Goal: Information Seeking & Learning: Understand process/instructions

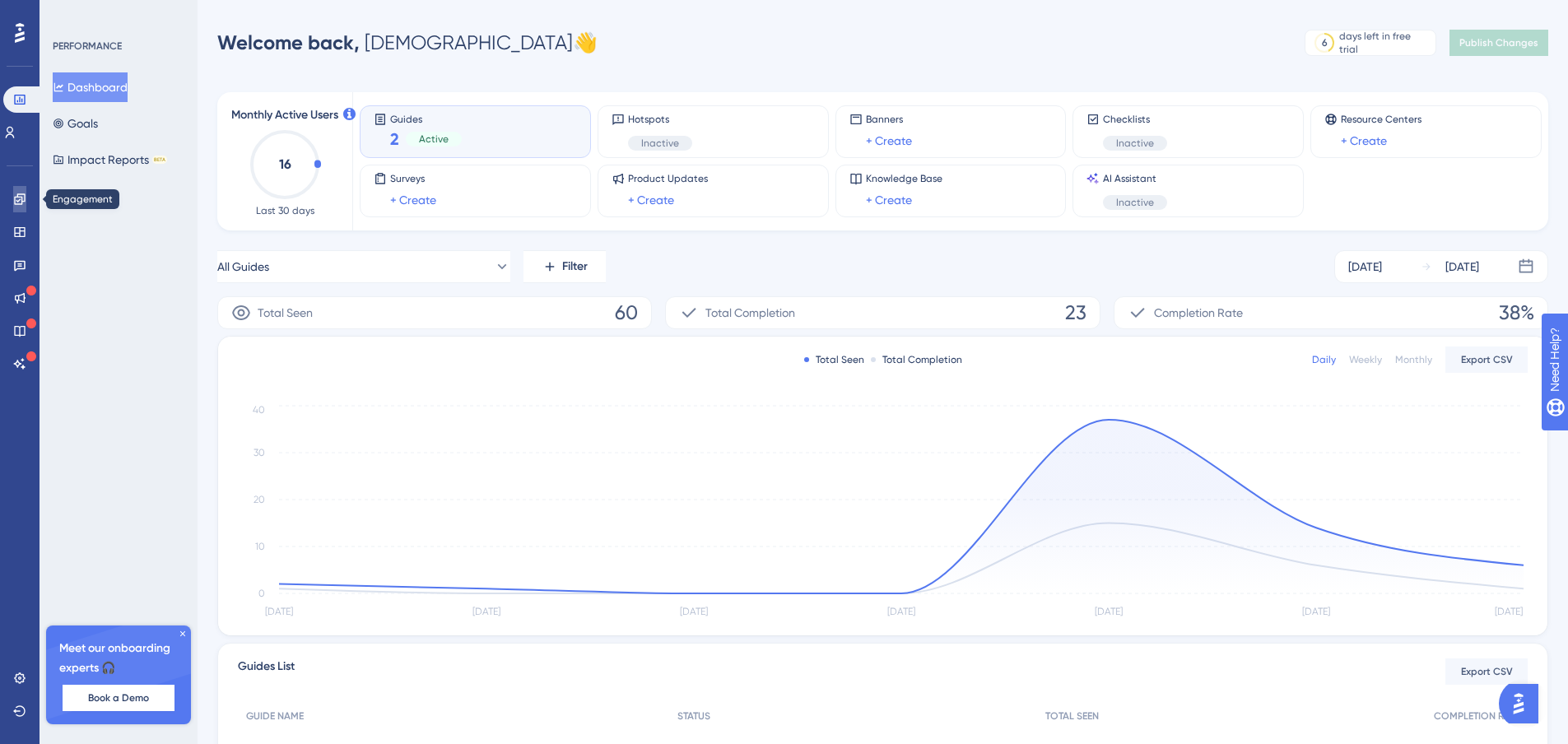
click at [23, 200] on icon at bounding box center [19, 199] width 11 height 11
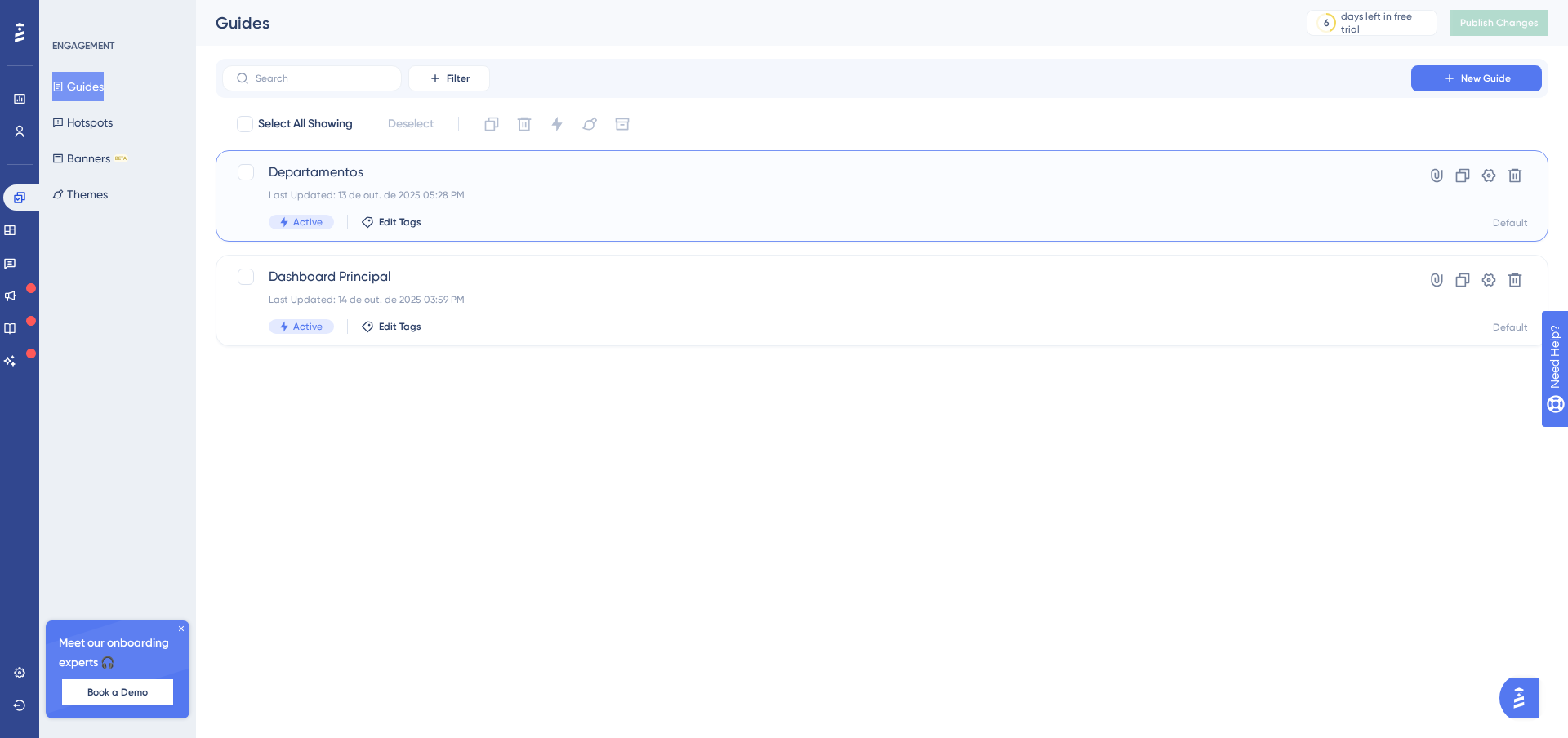
click at [307, 174] on span "Departamentos" at bounding box center [816, 172] width 1095 height 20
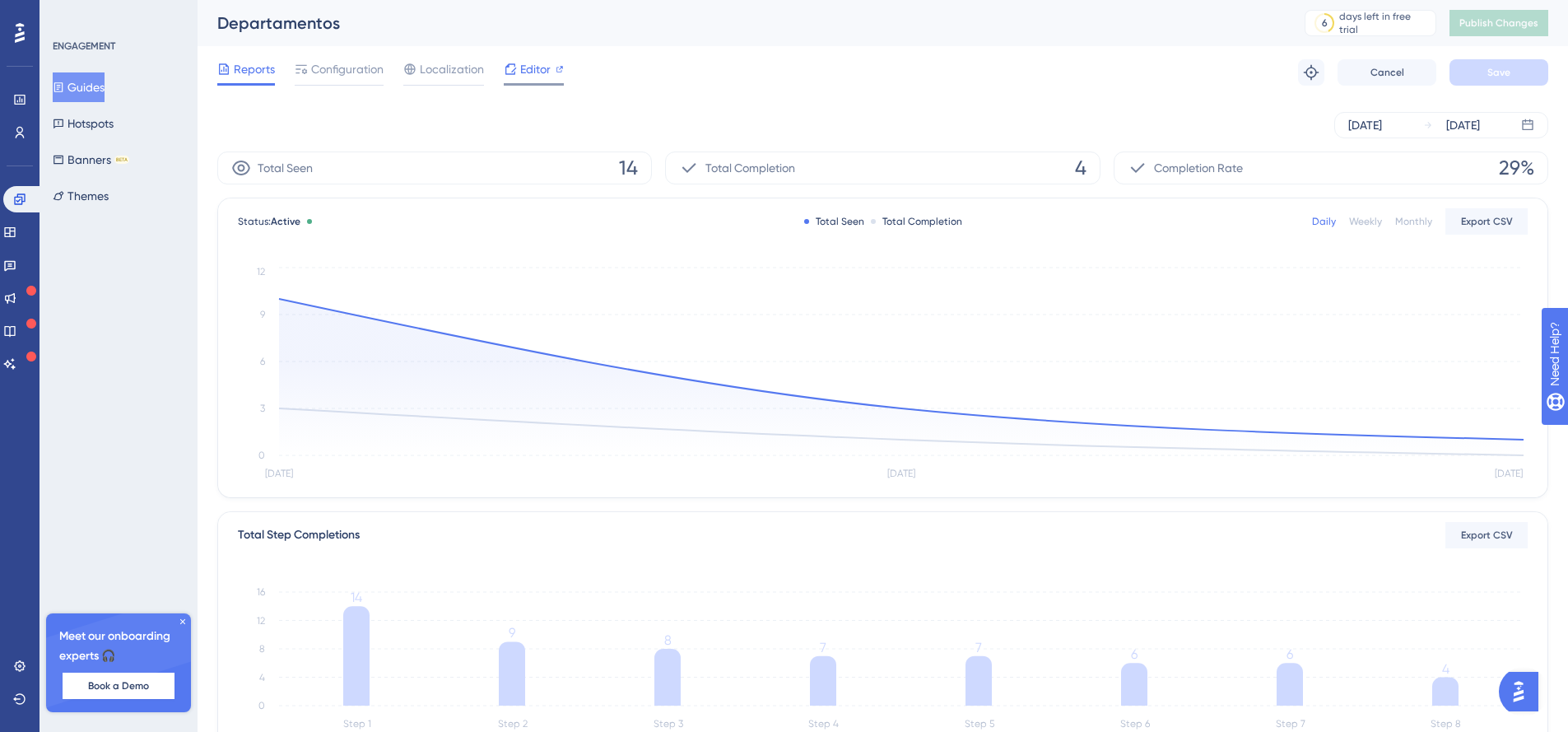
click at [536, 64] on span "Editor" at bounding box center [535, 69] width 31 height 20
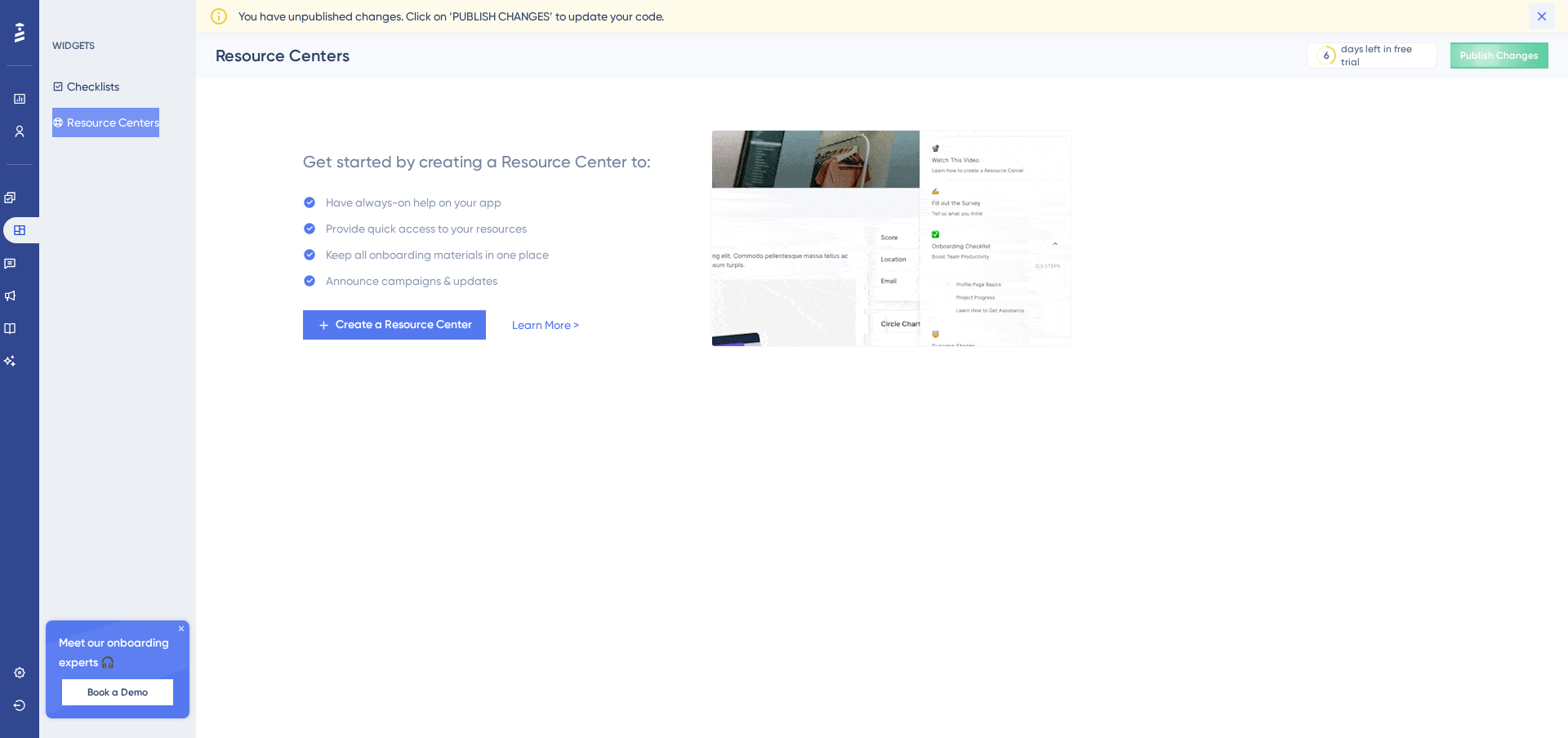
click at [1542, 16] on icon at bounding box center [1542, 16] width 9 height 9
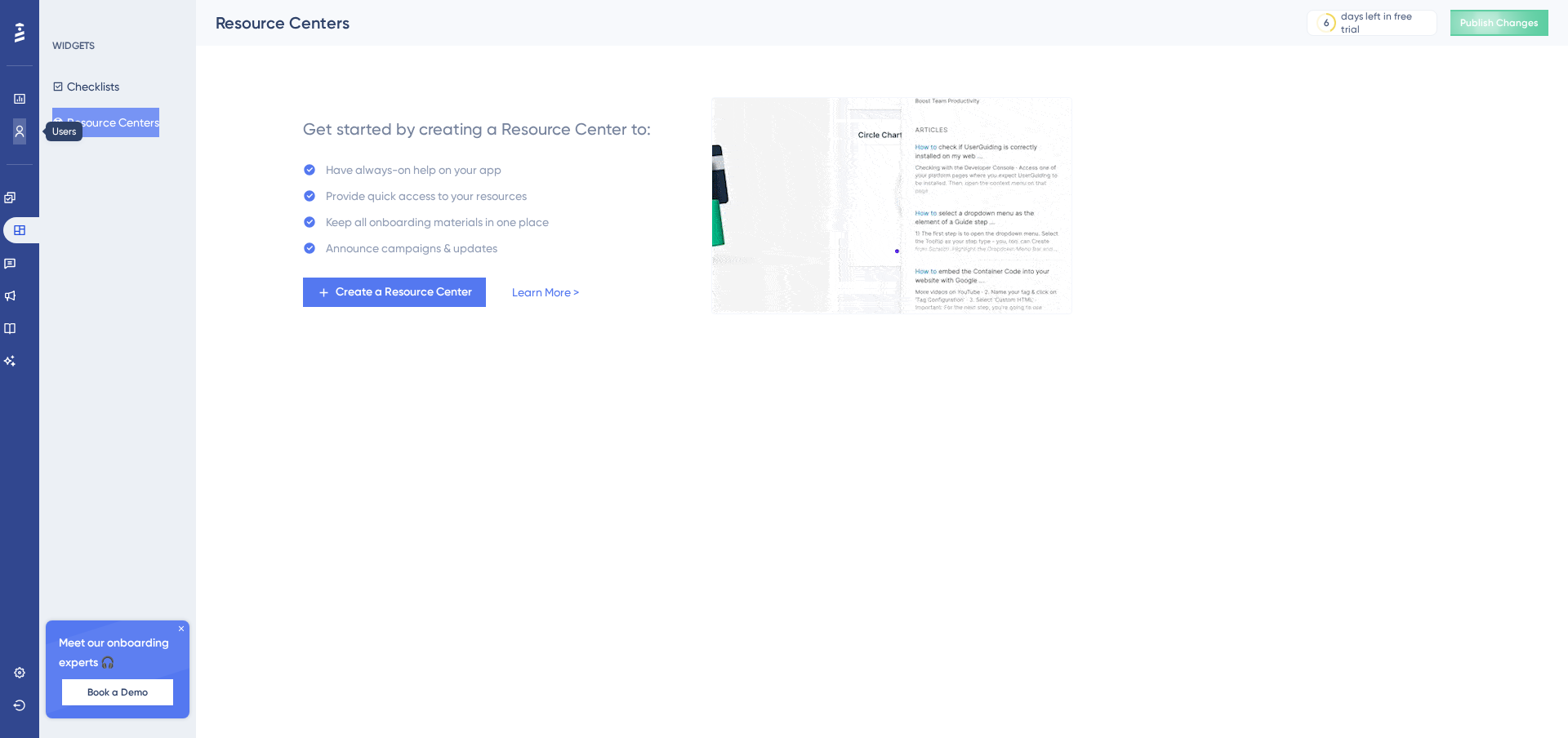
click at [26, 126] on link at bounding box center [19, 131] width 13 height 26
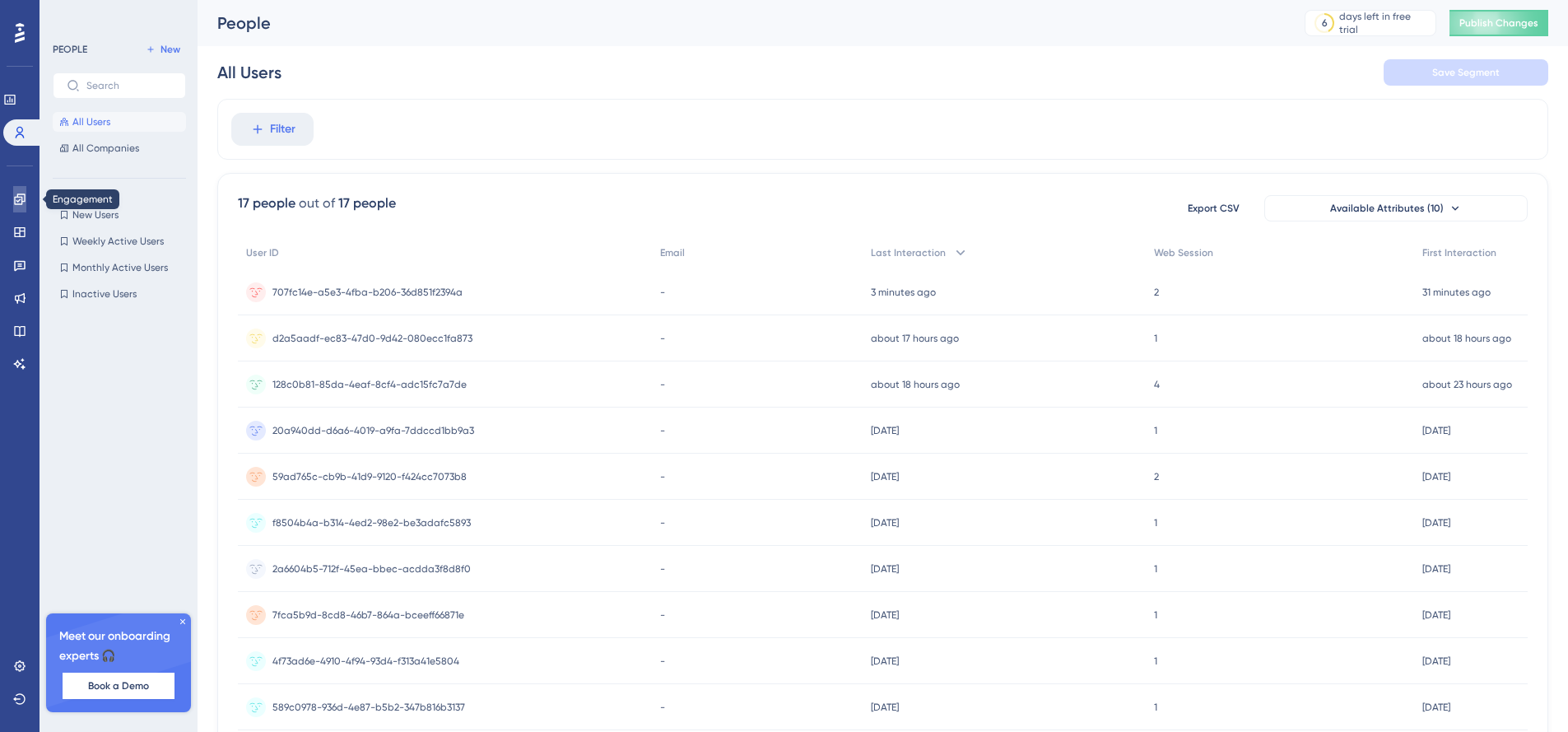
click at [13, 198] on link at bounding box center [19, 199] width 13 height 26
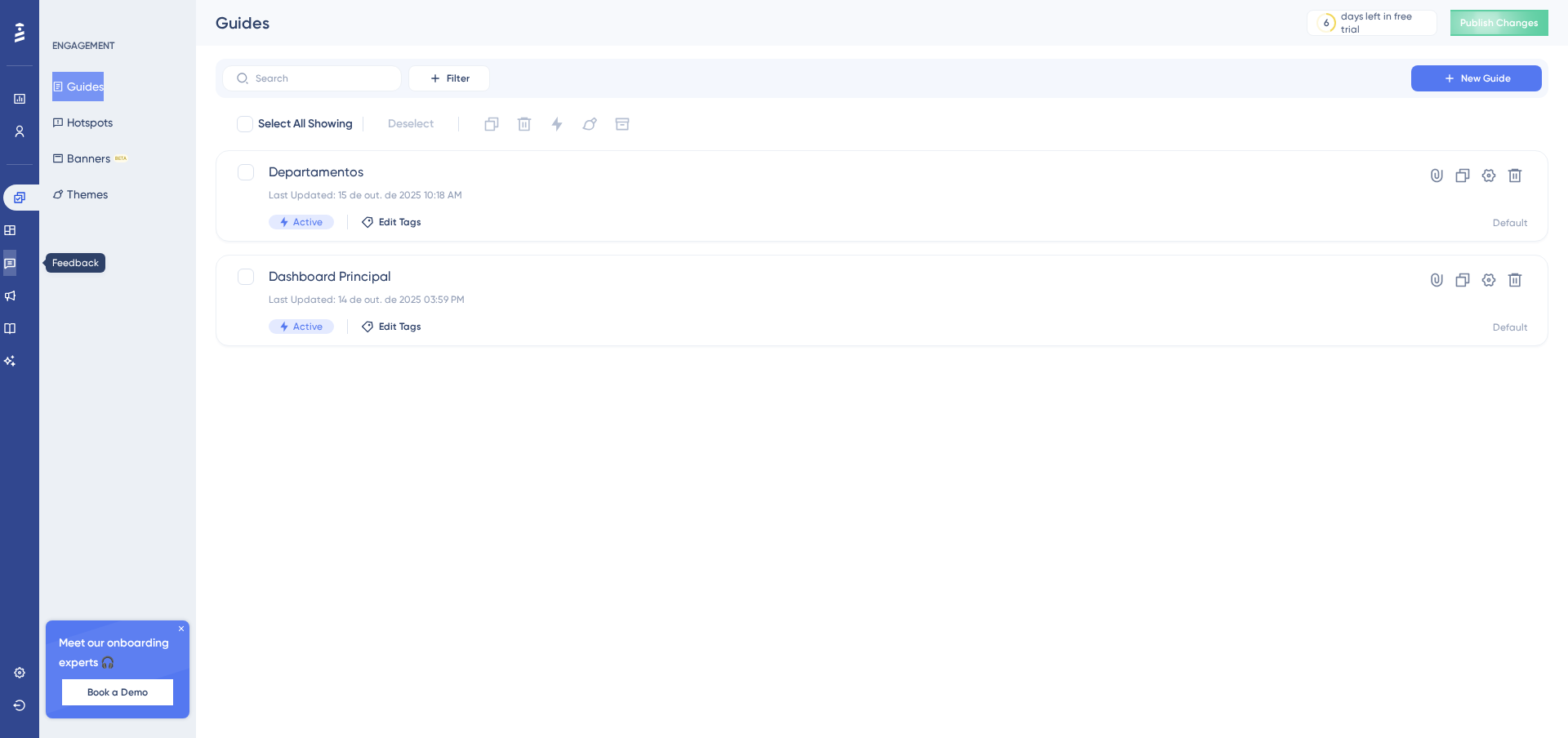
click at [10, 265] on link at bounding box center [10, 263] width 13 height 26
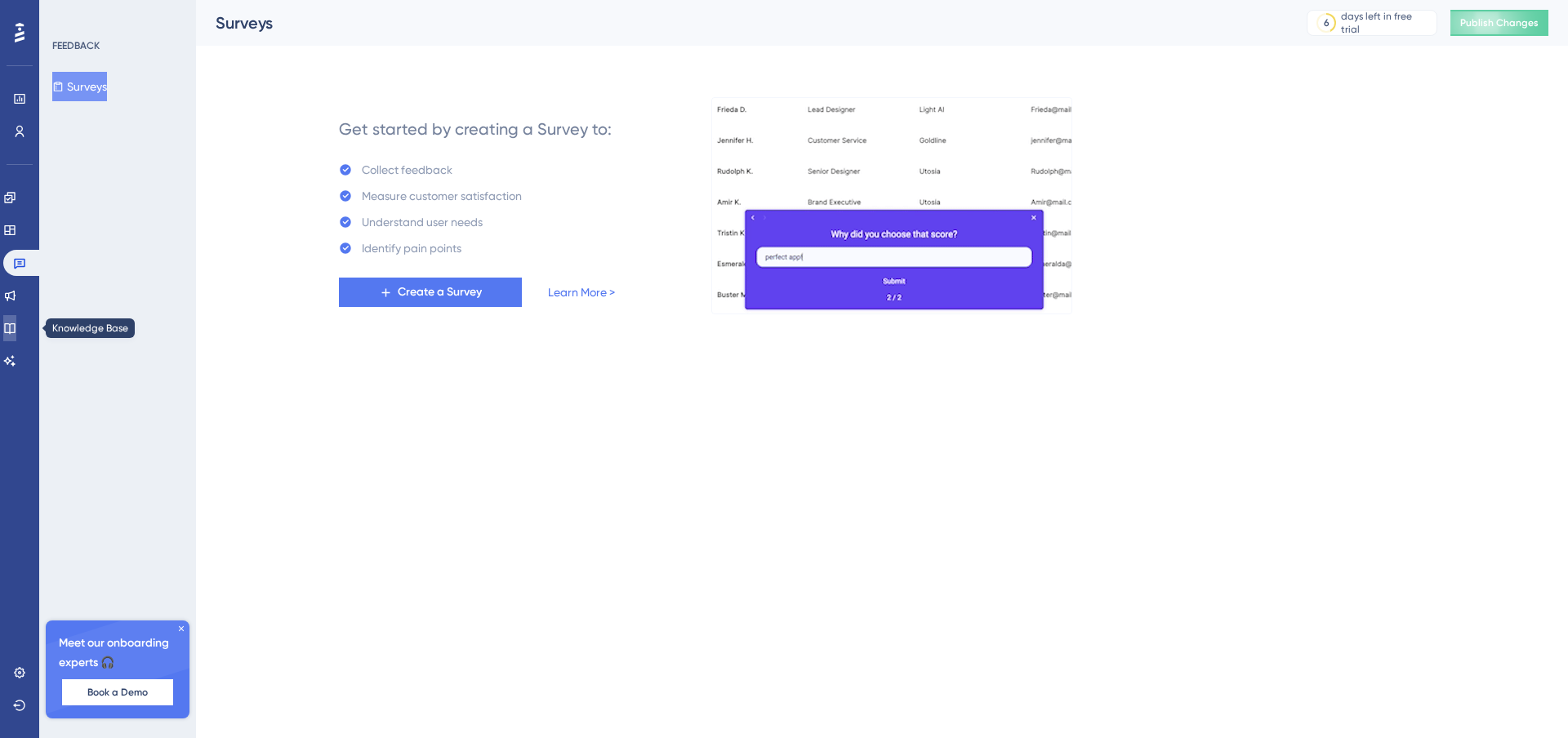
click at [17, 335] on link at bounding box center [10, 328] width 13 height 26
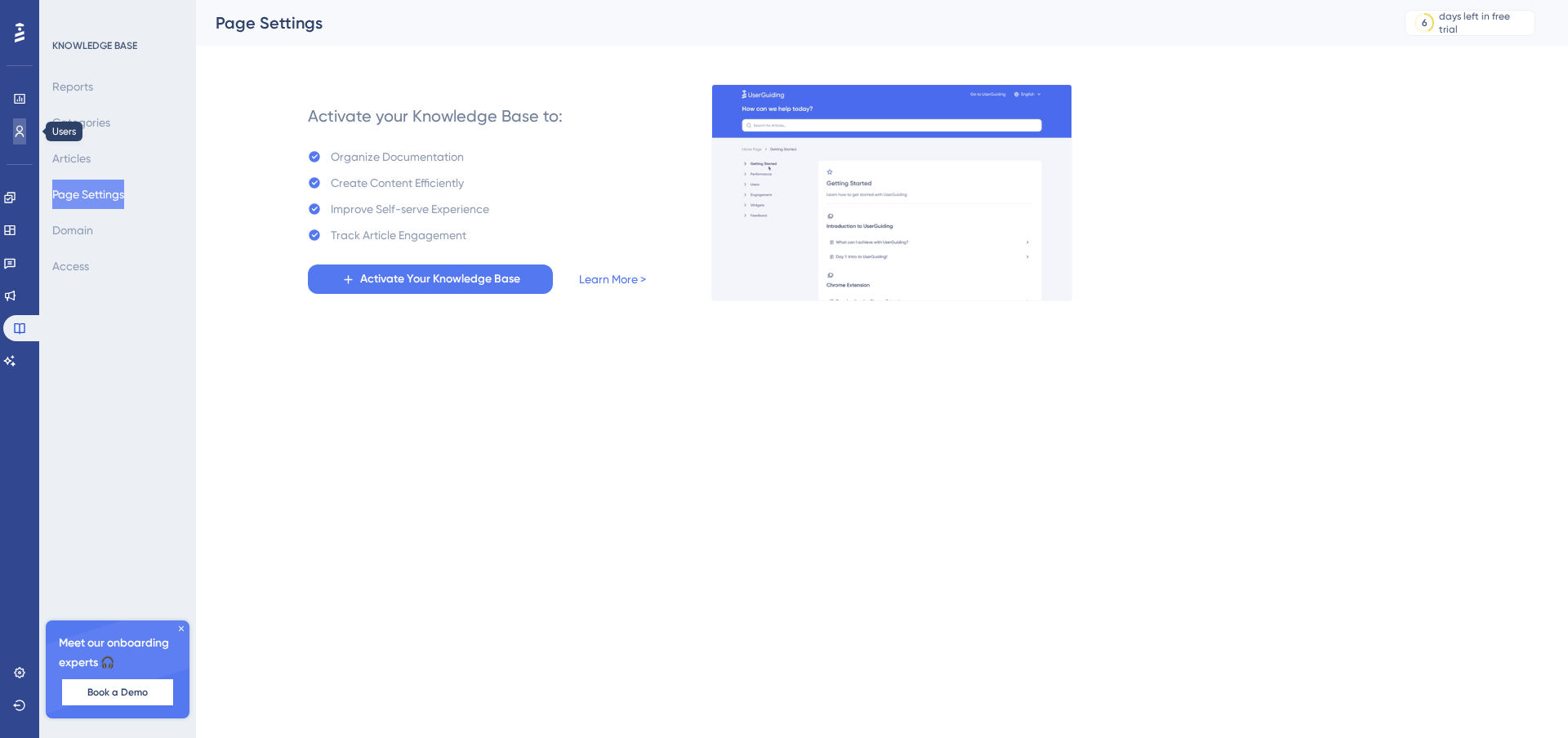
click at [17, 135] on icon at bounding box center [19, 131] width 13 height 13
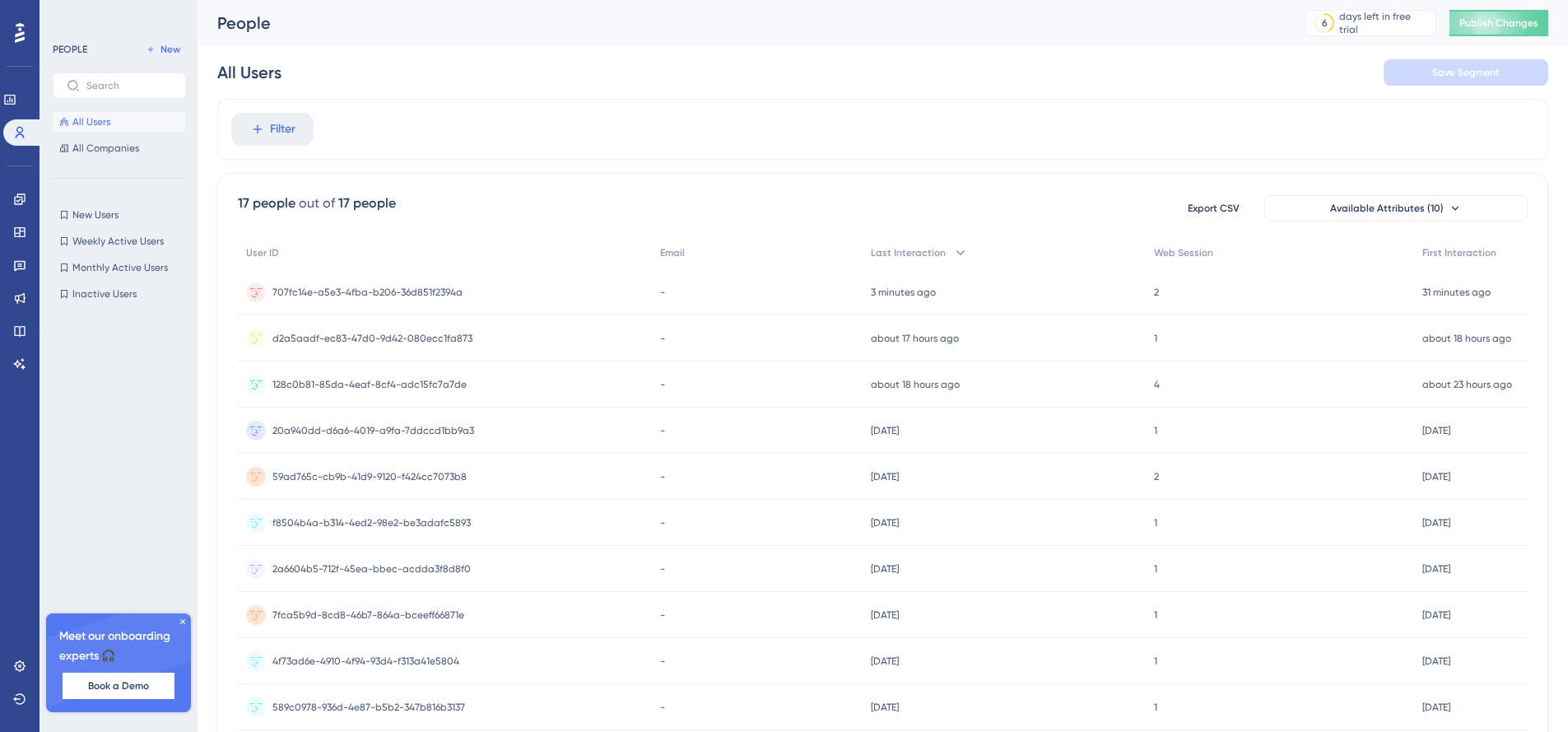
click at [22, 36] on icon at bounding box center [19, 32] width 10 height 20
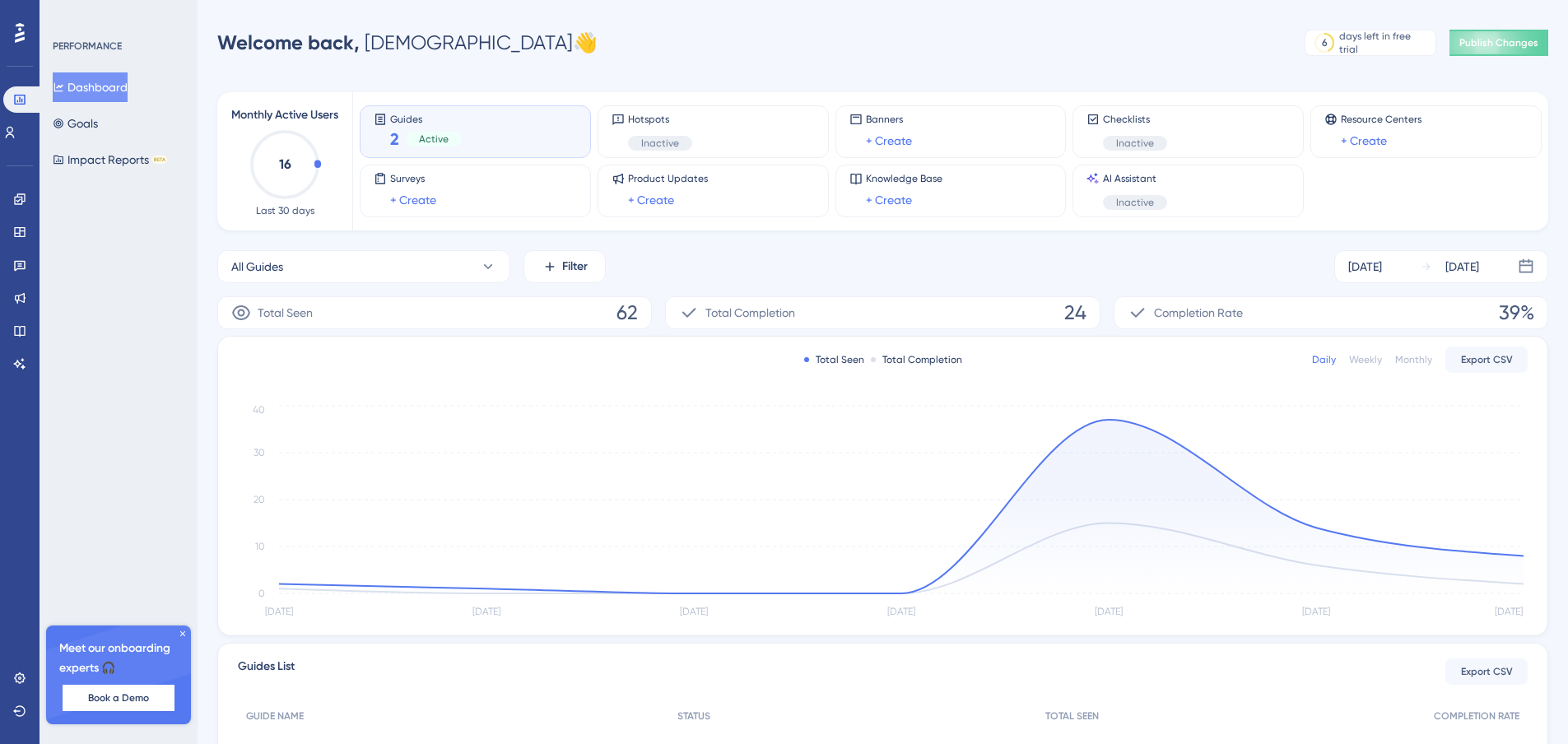
click at [180, 634] on icon at bounding box center [182, 633] width 10 height 10
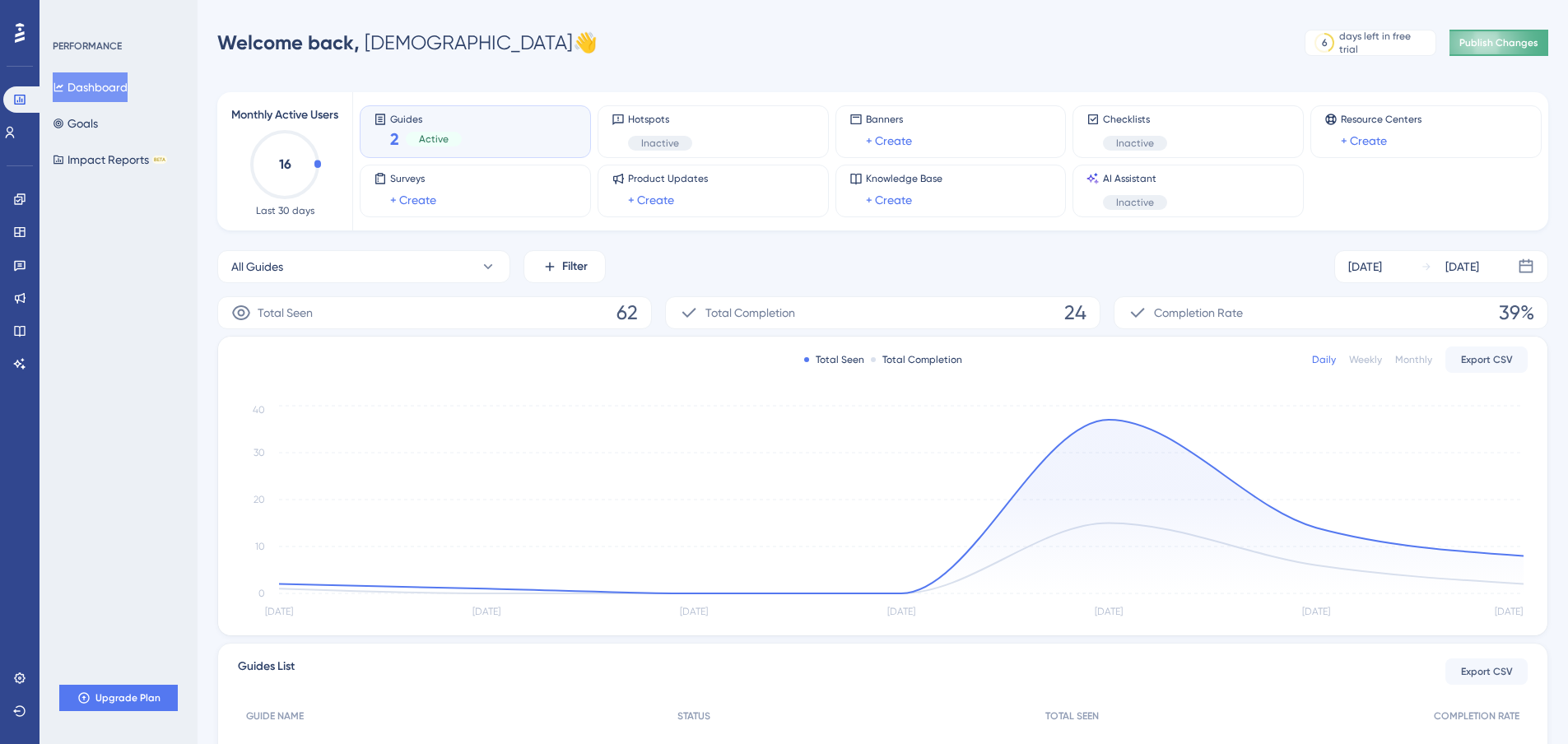
click at [1484, 40] on button "Publish Changes" at bounding box center [1498, 43] width 99 height 26
click at [278, 171] on icon "16" at bounding box center [285, 165] width 73 height 73
click at [16, 335] on icon at bounding box center [19, 331] width 11 height 11
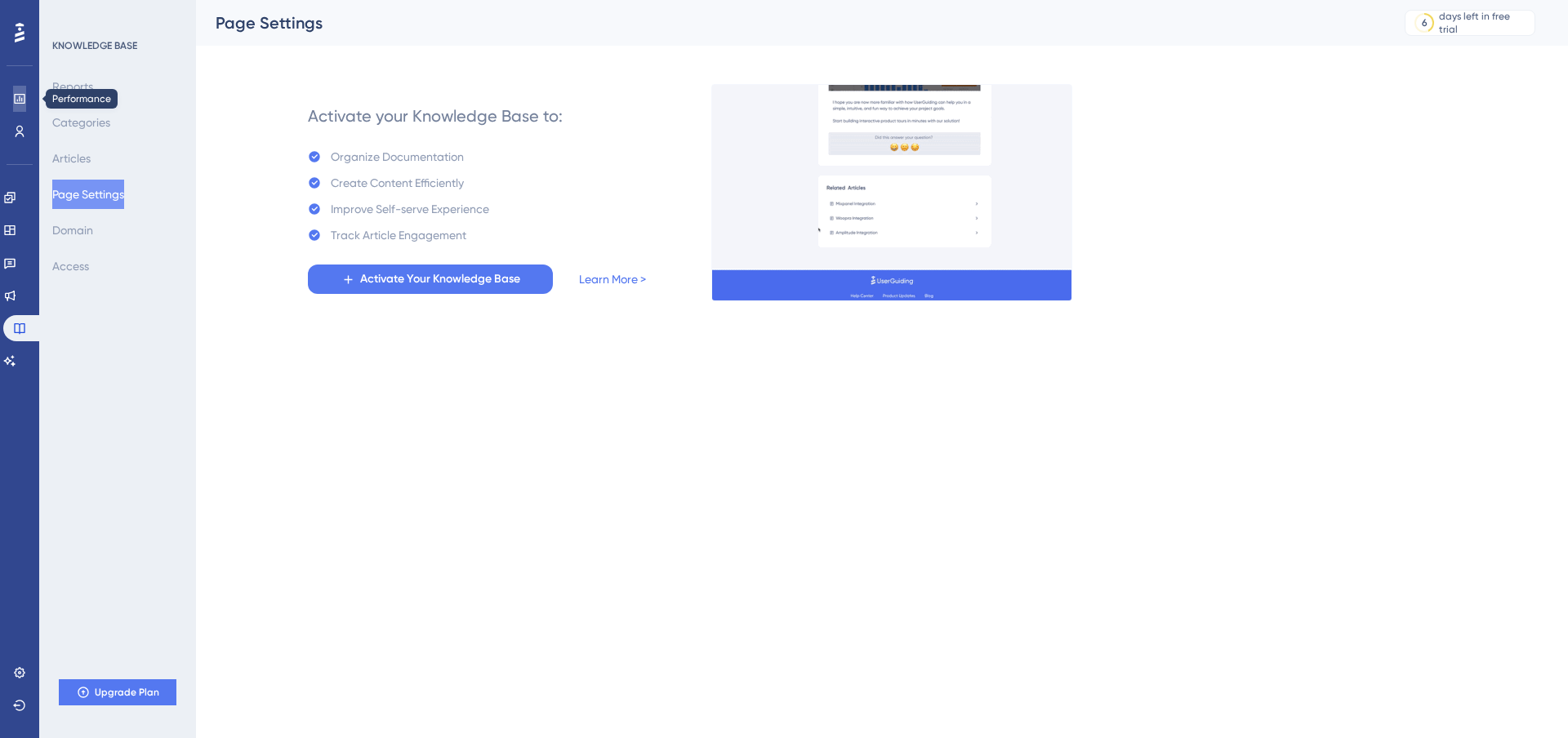
click at [13, 99] on icon at bounding box center [19, 98] width 13 height 13
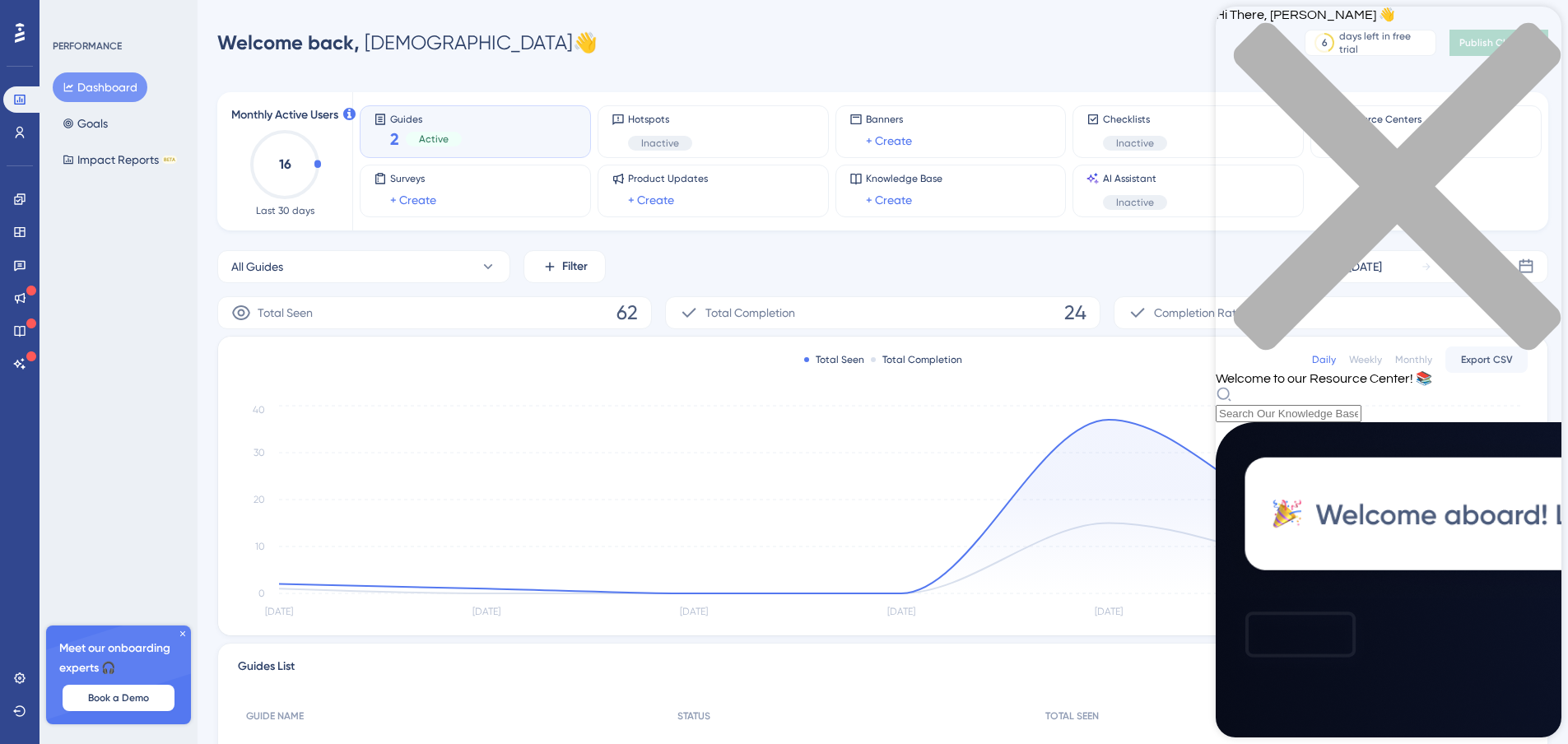
click at [1383, 386] on div "Resource Center Header" at bounding box center [1388, 404] width 346 height 36
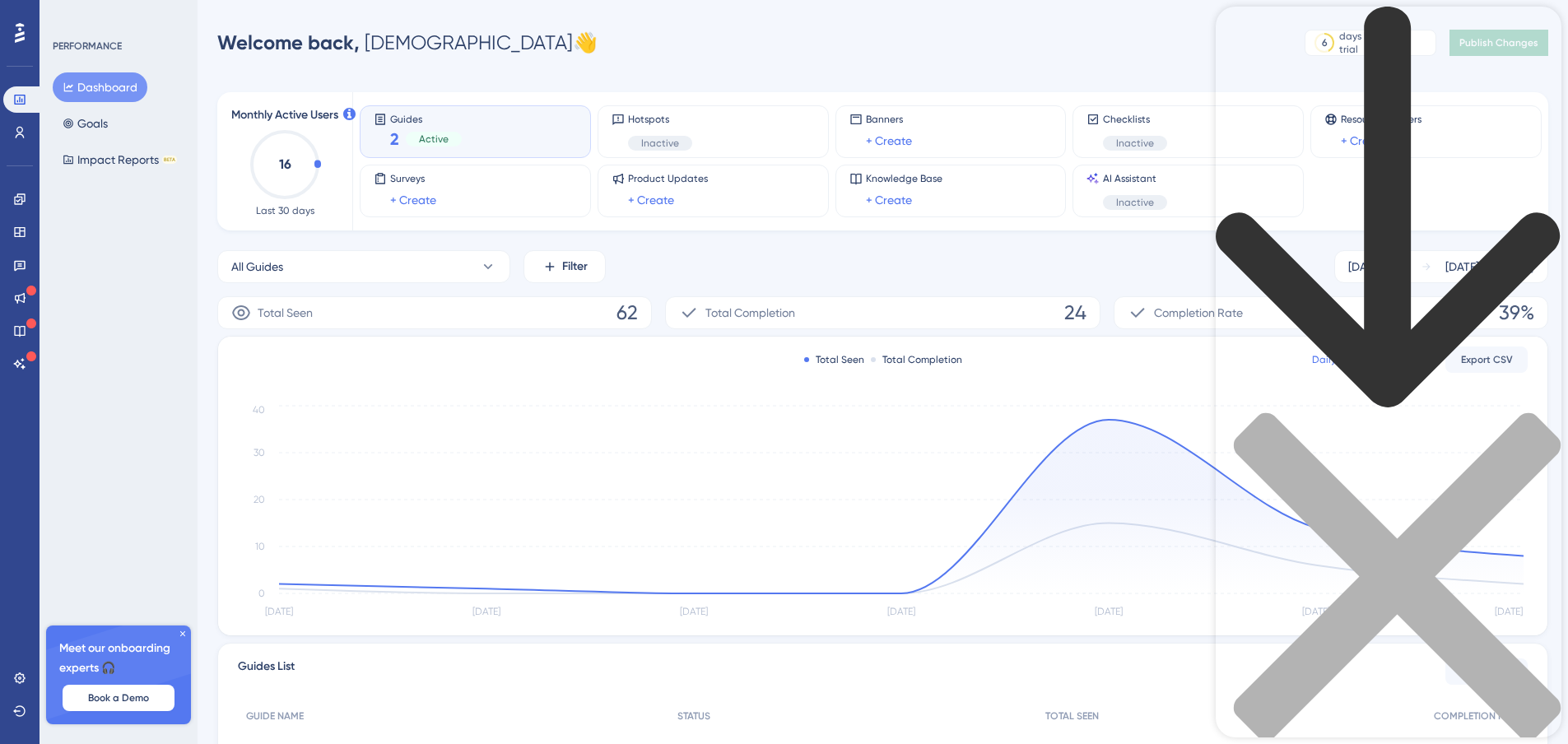
click at [1380, 98] on div "Resource Center Header" at bounding box center [1388, 402] width 346 height 790
type input "agente windows"
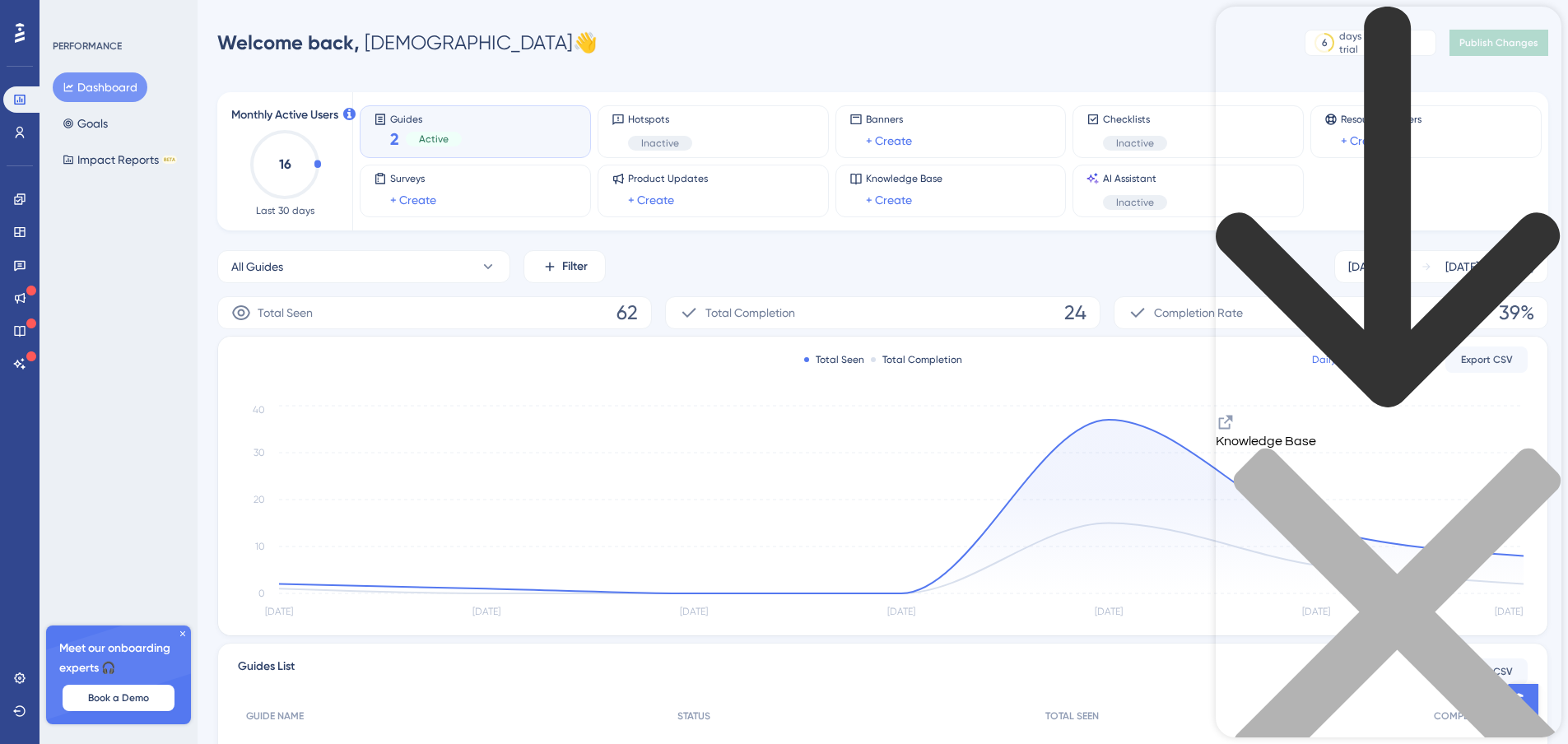
click at [1245, 37] on icon "back to header" at bounding box center [1388, 208] width 346 height 404
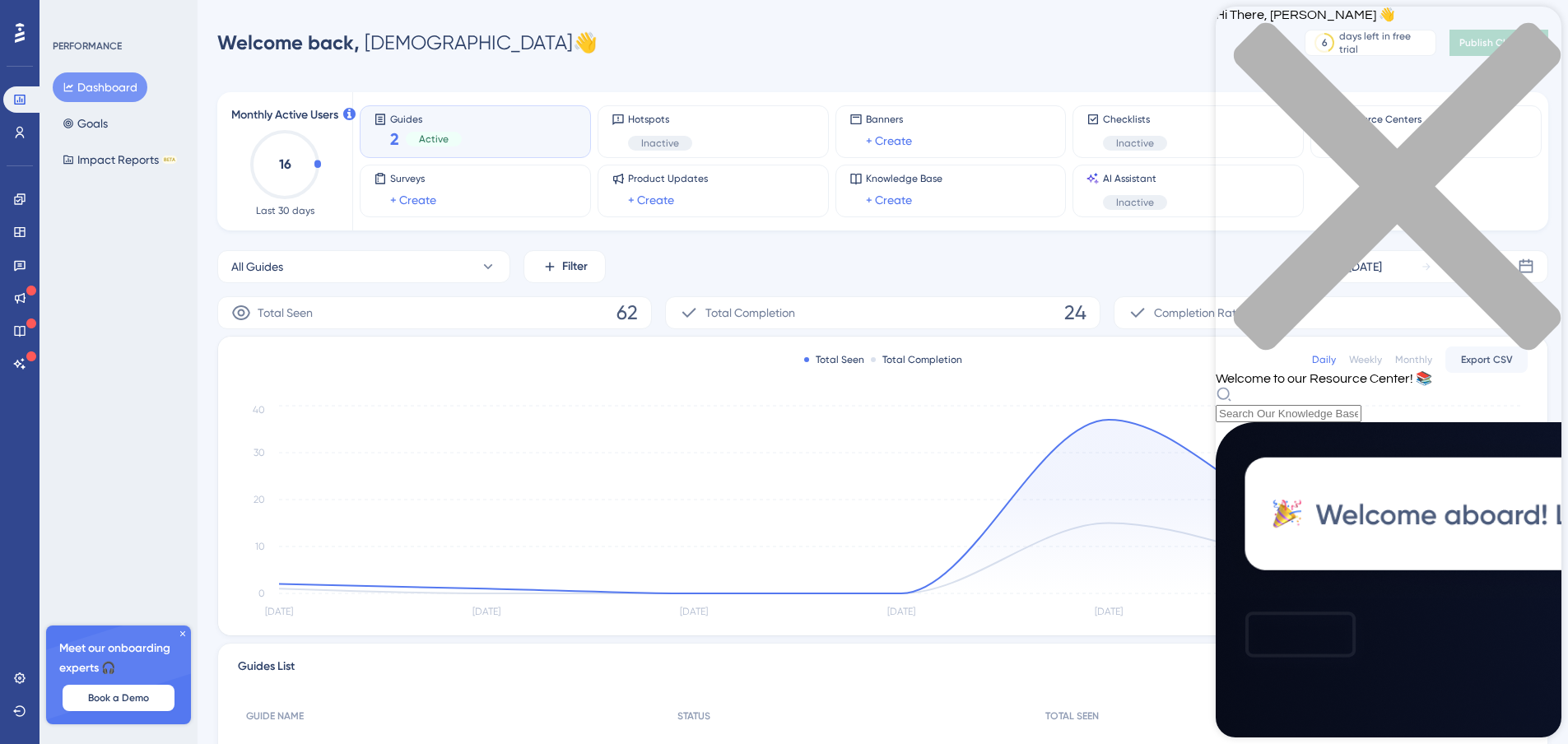
click at [1540, 34] on div "close resource center" at bounding box center [1388, 196] width 346 height 348
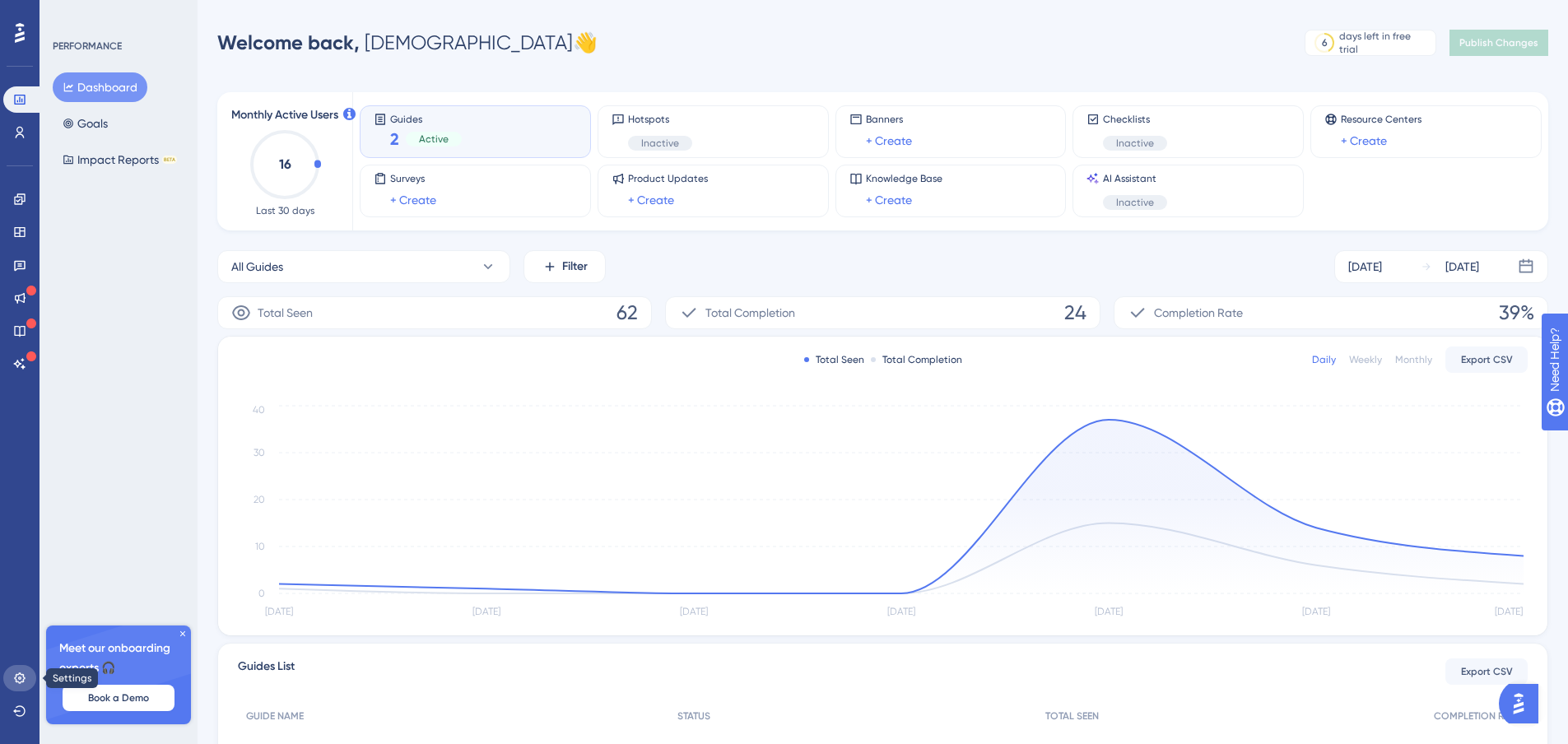
click at [18, 667] on link at bounding box center [20, 677] width 33 height 26
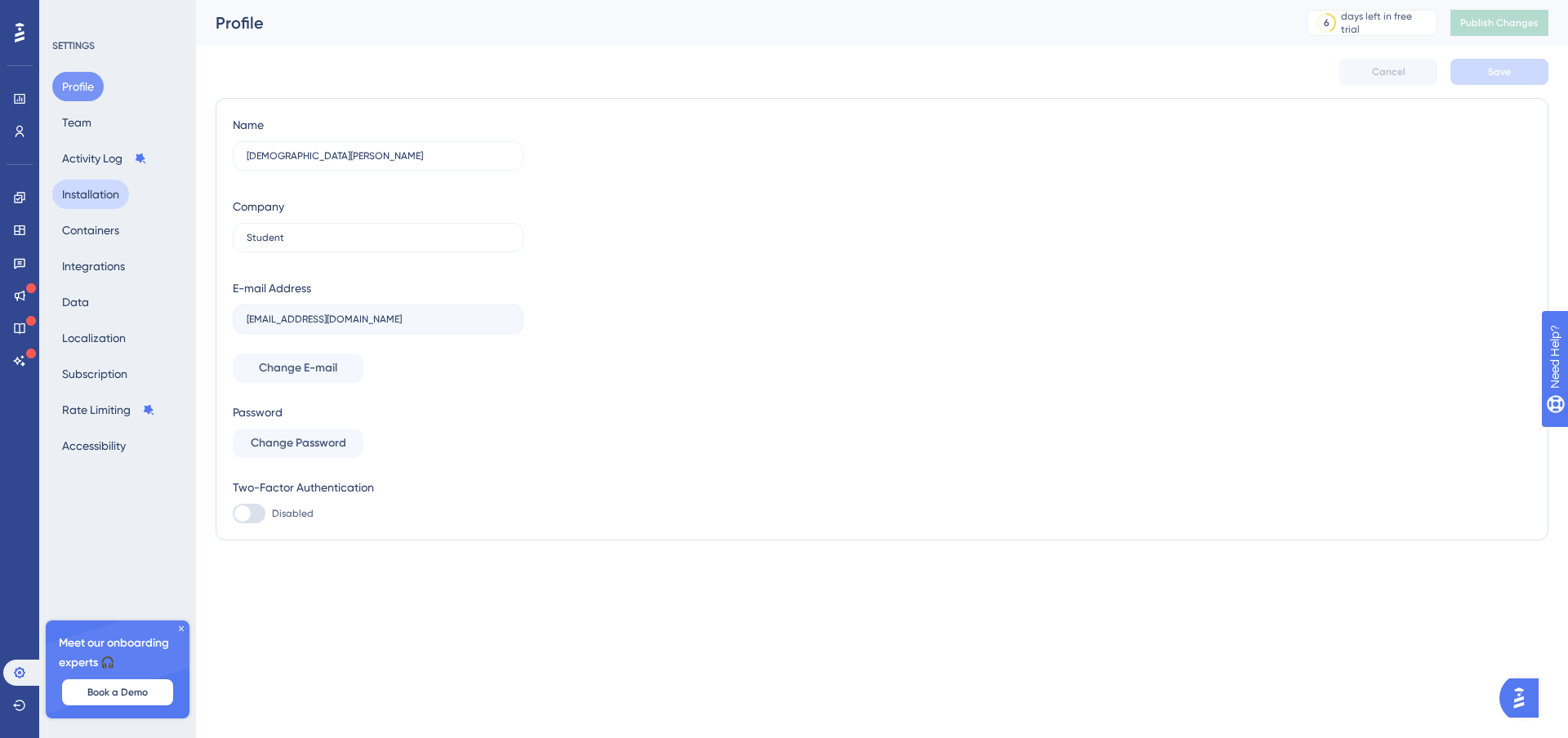
click at [103, 206] on button "Installation" at bounding box center [90, 194] width 76 height 30
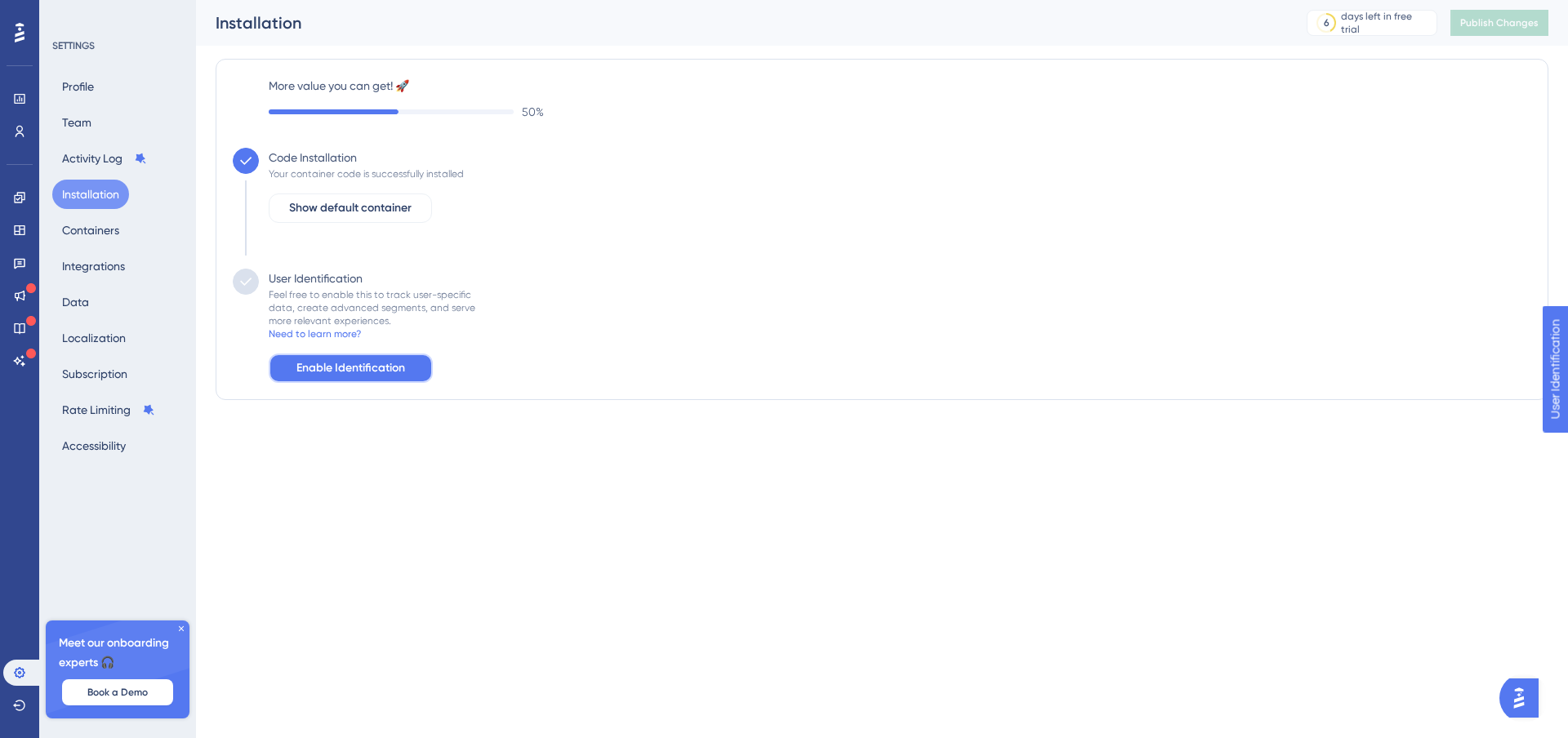
click at [342, 362] on span "Enable Identification" at bounding box center [350, 368] width 109 height 20
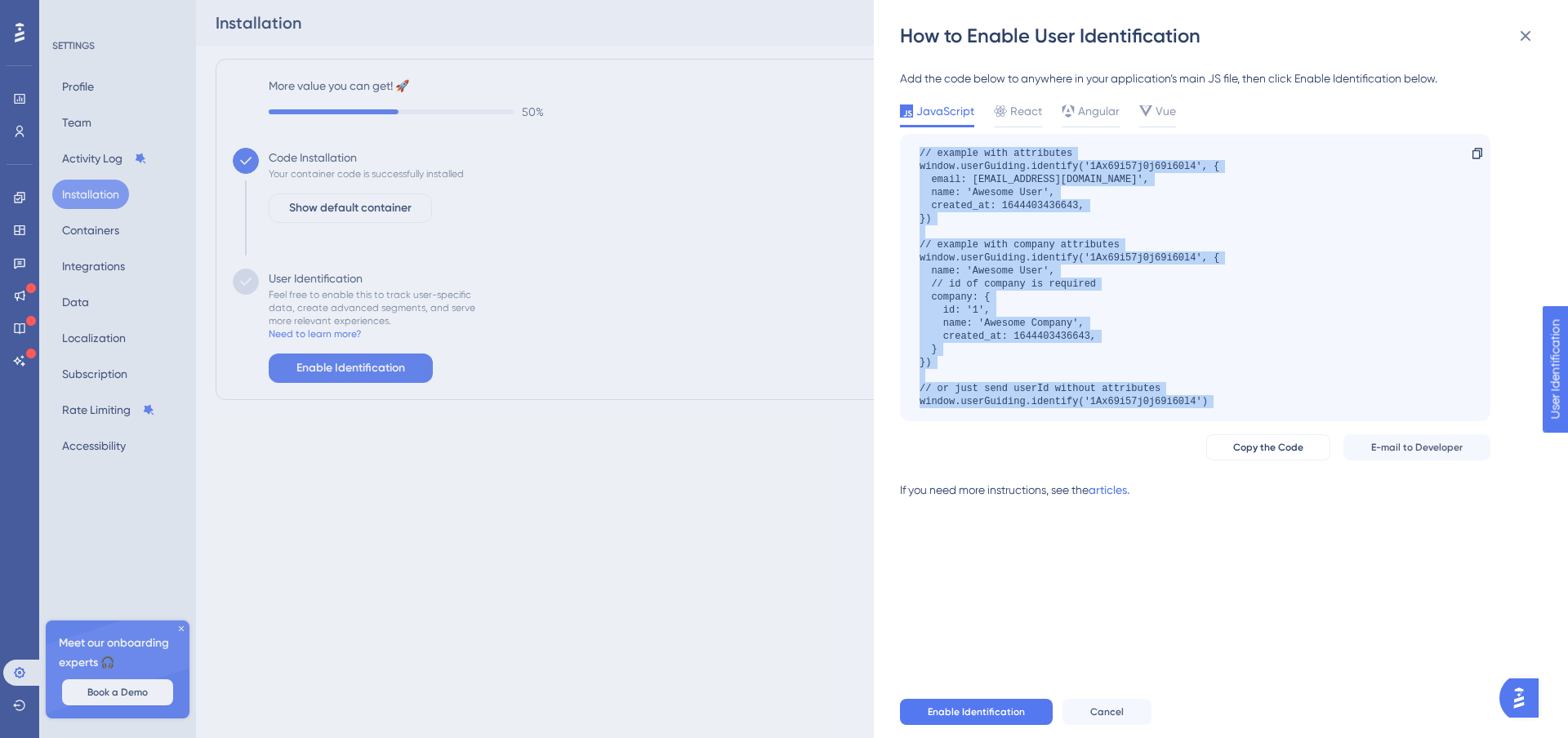
drag, startPoint x: 922, startPoint y: 152, endPoint x: 1206, endPoint y: 460, distance: 419.0
click at [1207, 460] on div "Add the code below to anywhere in your application’s main JS file, then click E…" at bounding box center [1195, 290] width 591 height 444
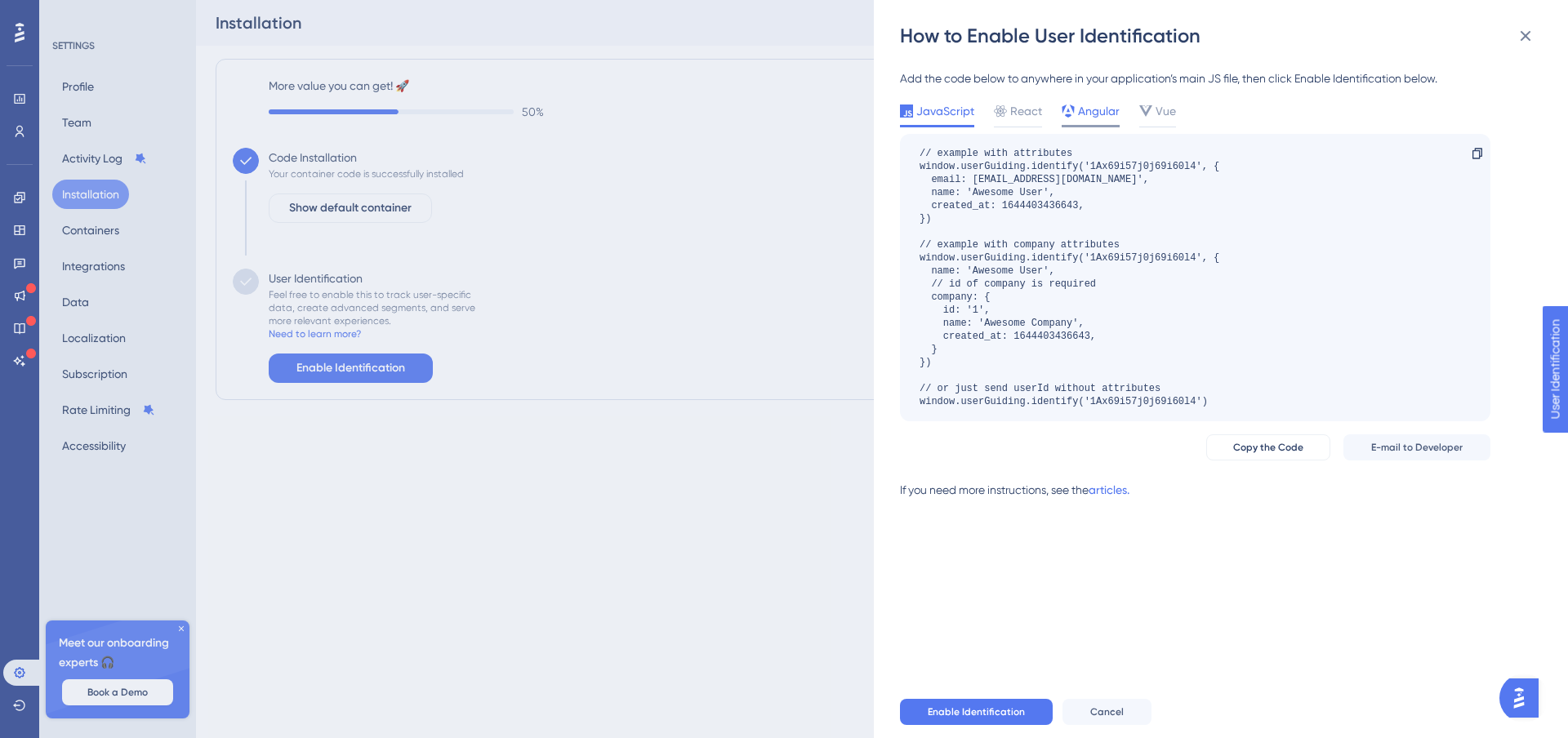
click at [1105, 106] on span "Angular" at bounding box center [1099, 111] width 42 height 20
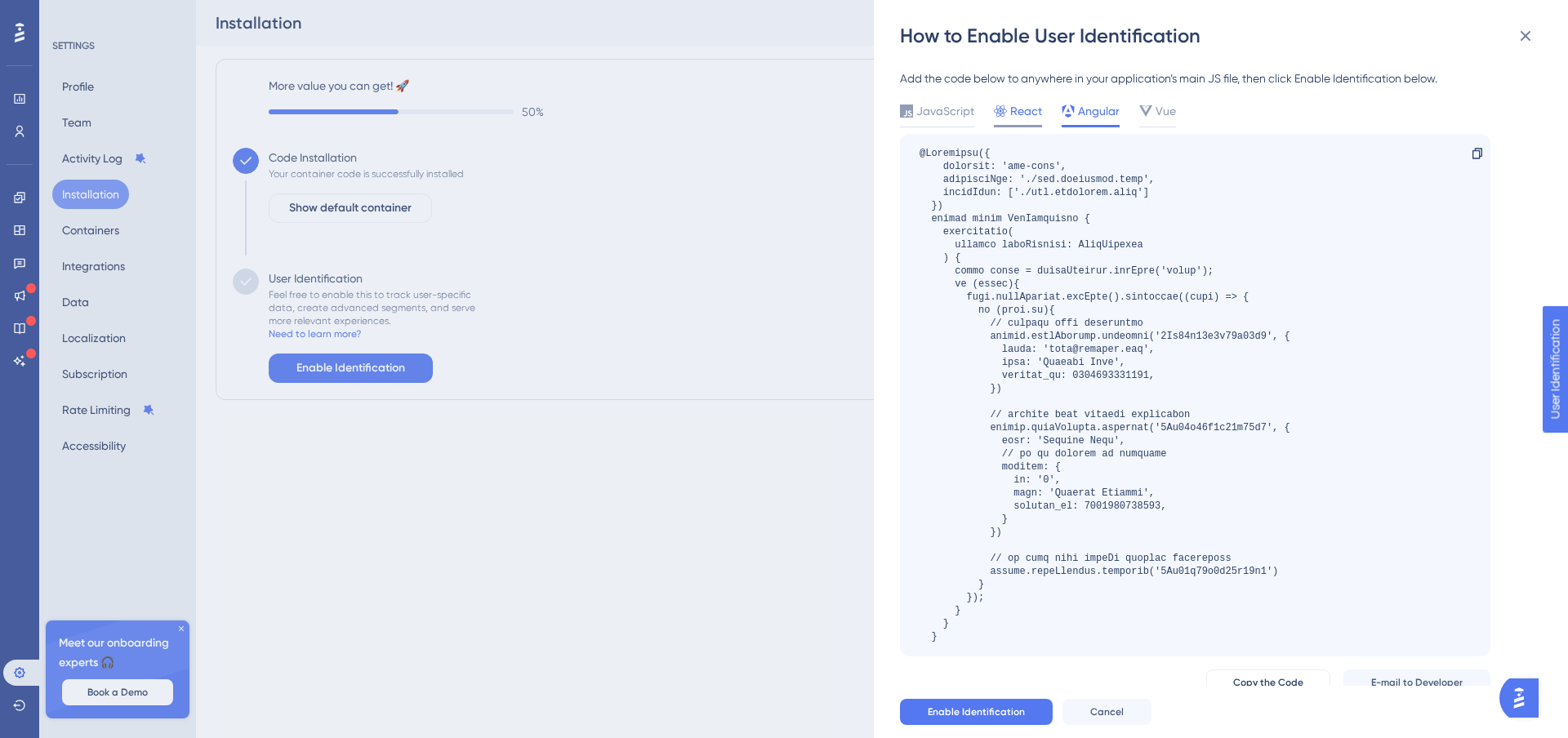
click at [1031, 109] on span "React" at bounding box center [1026, 111] width 32 height 20
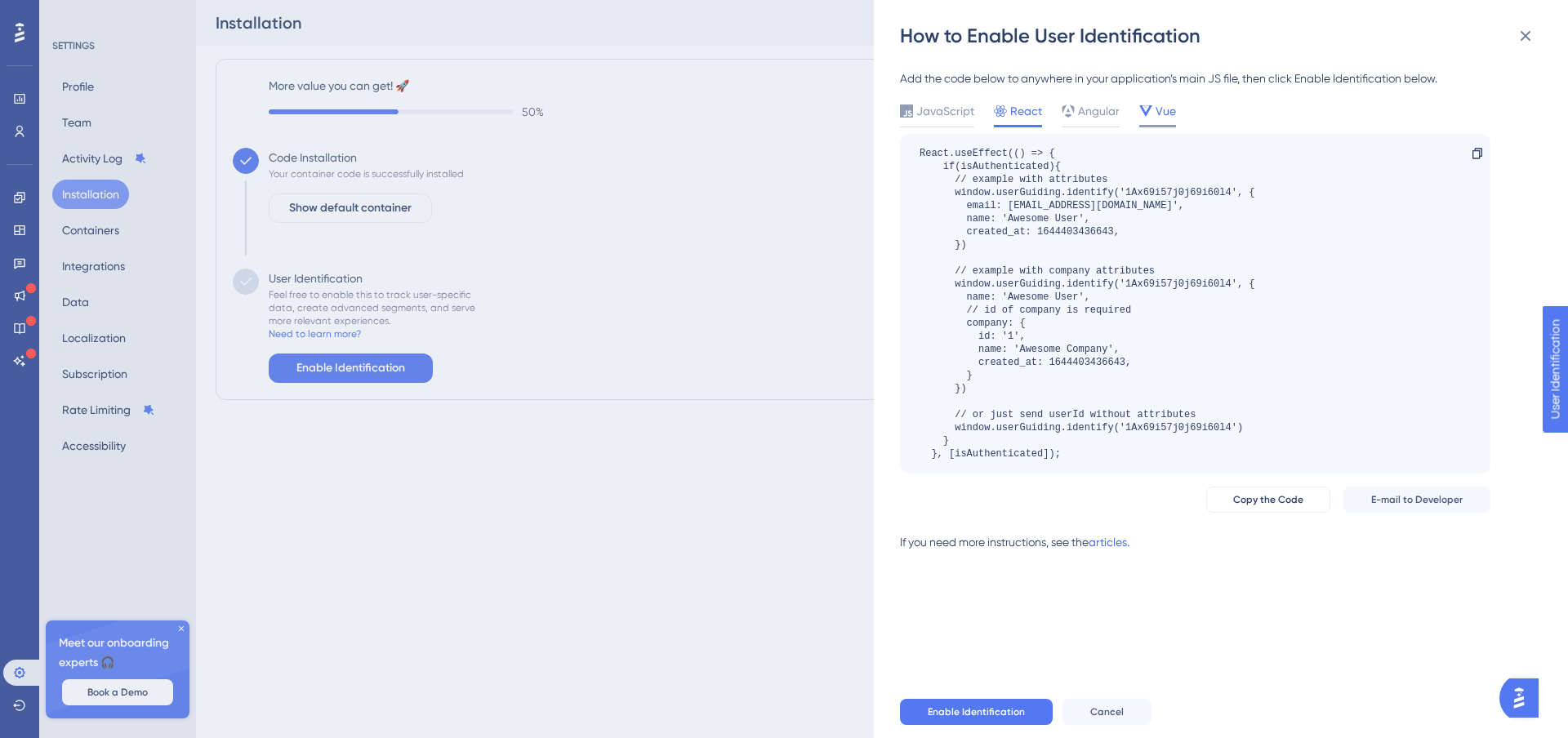
click at [1164, 113] on span "Vue" at bounding box center [1165, 111] width 20 height 20
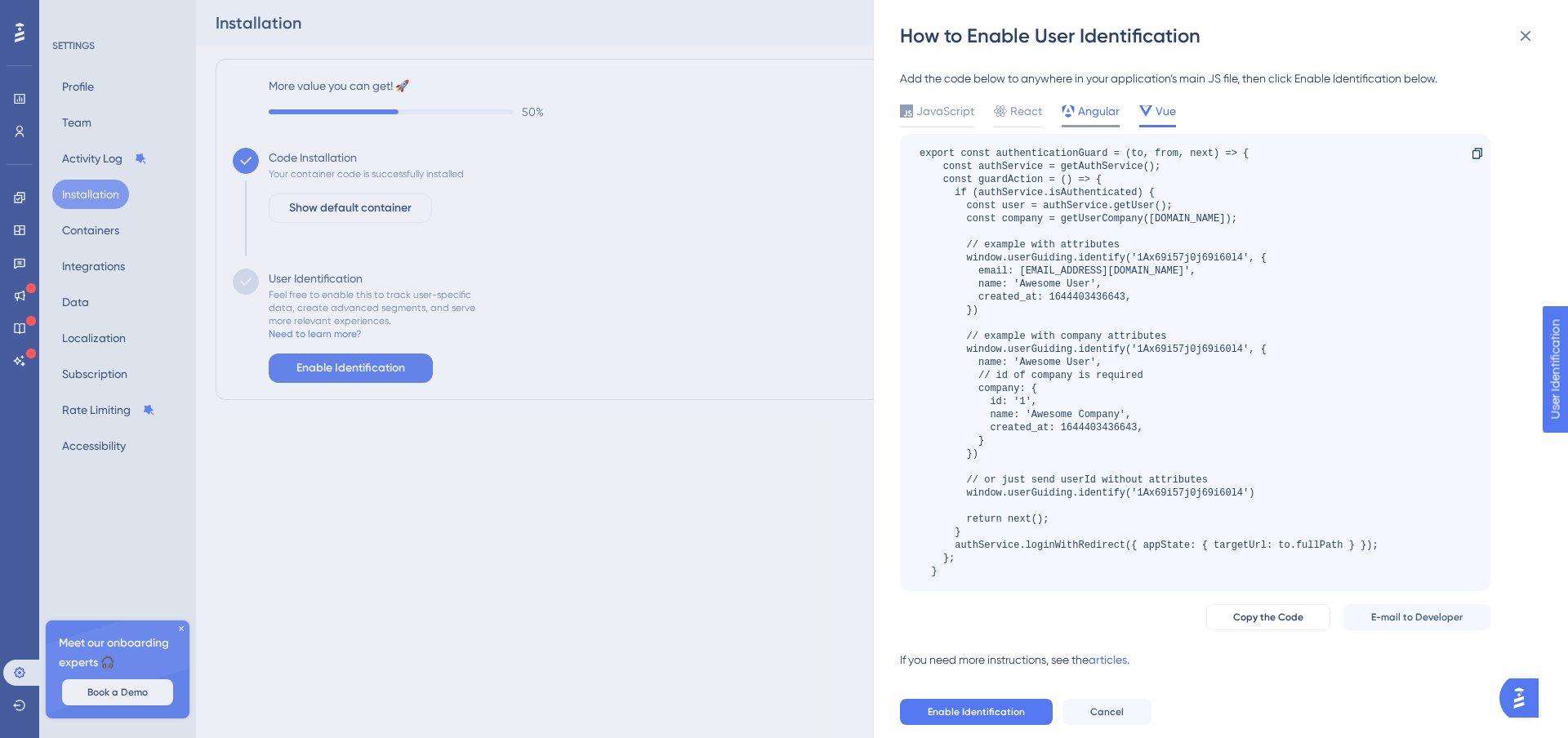
click at [1103, 104] on span "Angular" at bounding box center [1099, 111] width 42 height 20
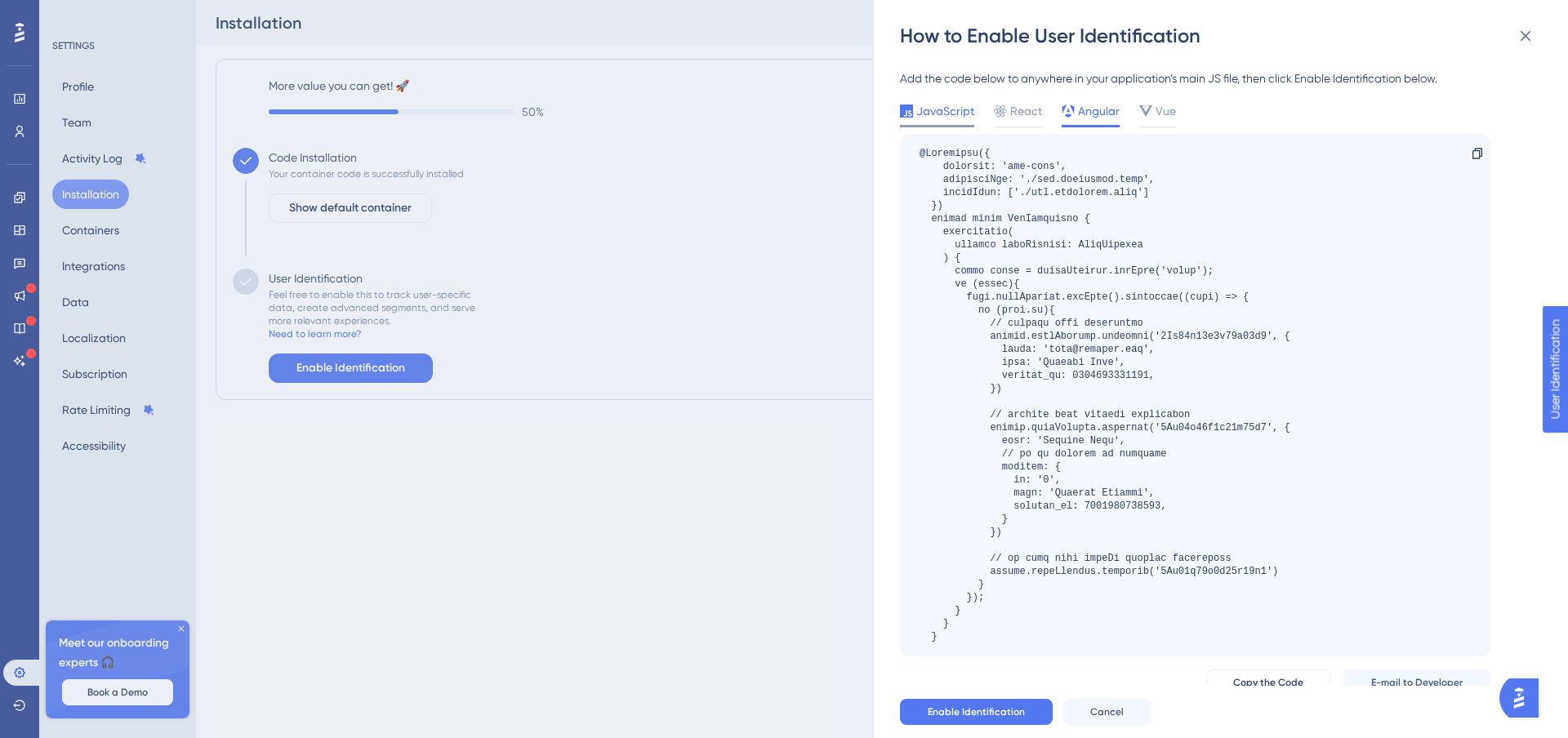
click at [952, 108] on span "JavaScript" at bounding box center [945, 111] width 58 height 20
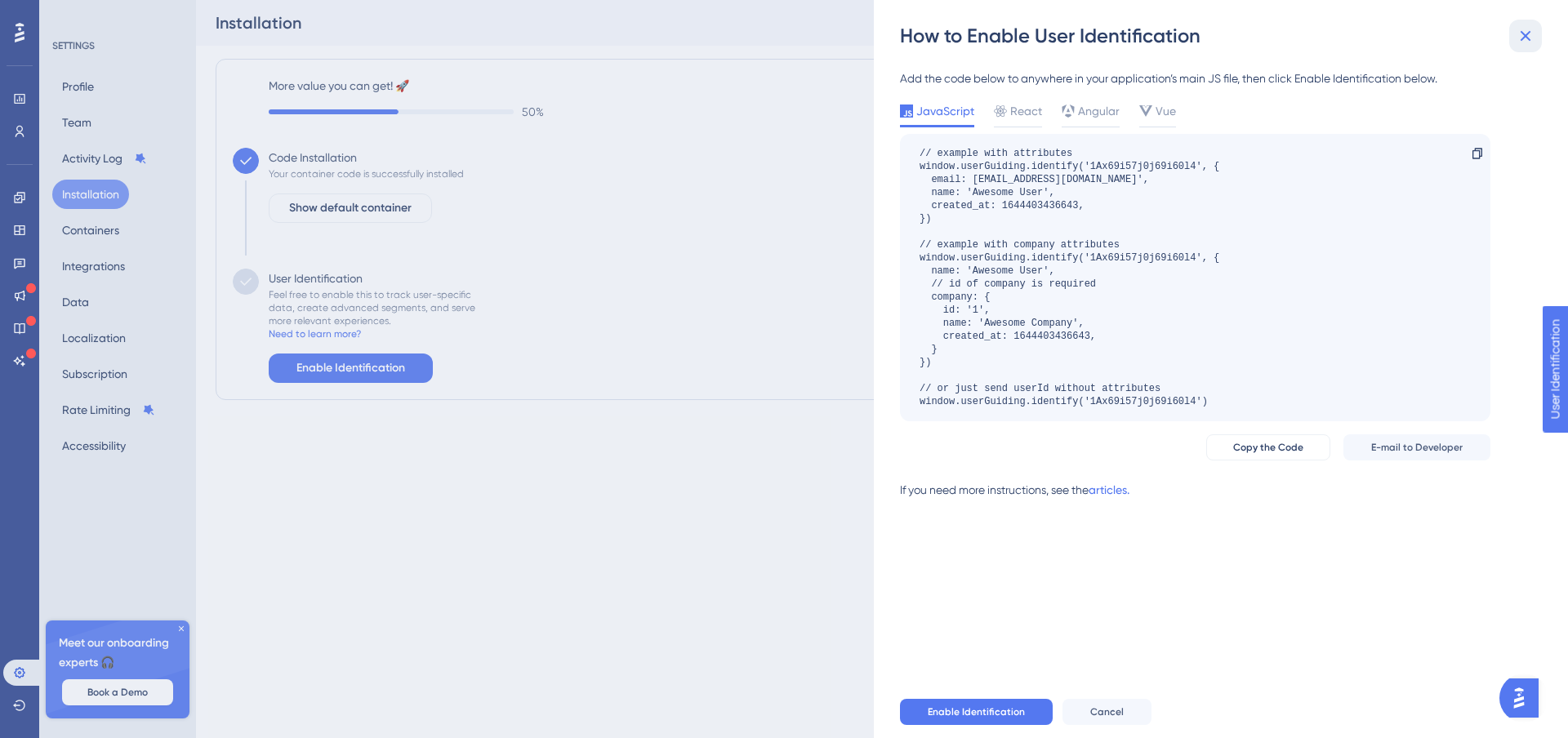
click at [1535, 39] on button at bounding box center [1525, 36] width 33 height 33
